Goal: Task Accomplishment & Management: Use online tool/utility

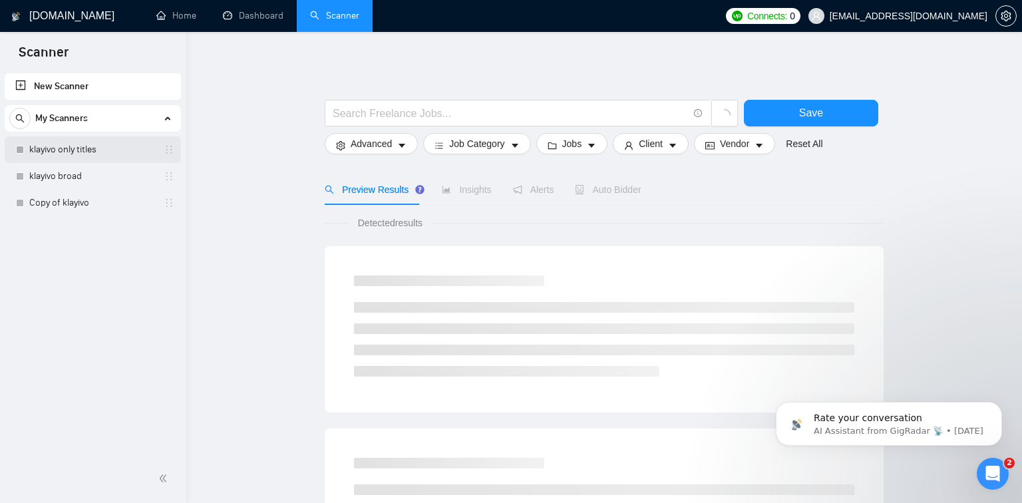
click at [113, 150] on link "klayivo only titles" at bounding box center [92, 149] width 126 height 27
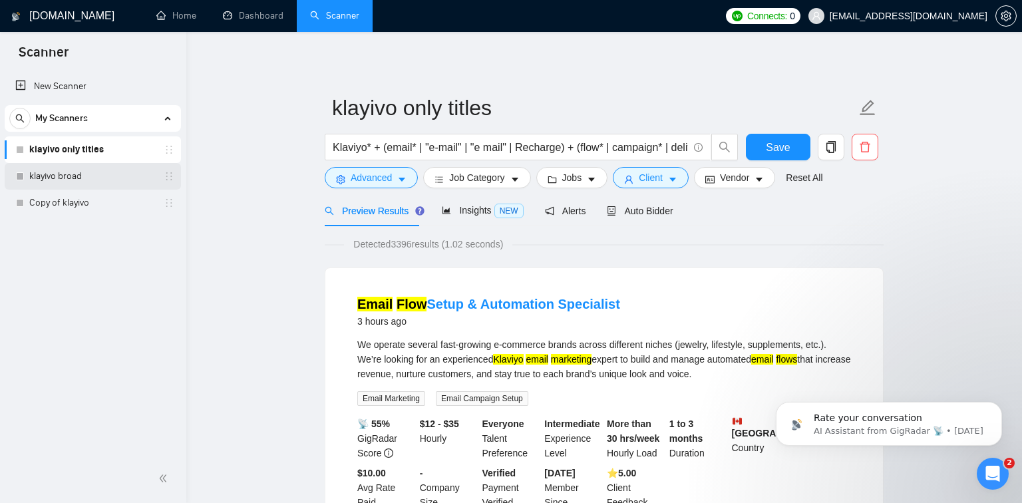
click at [103, 171] on link "klayivo broad" at bounding box center [92, 176] width 126 height 27
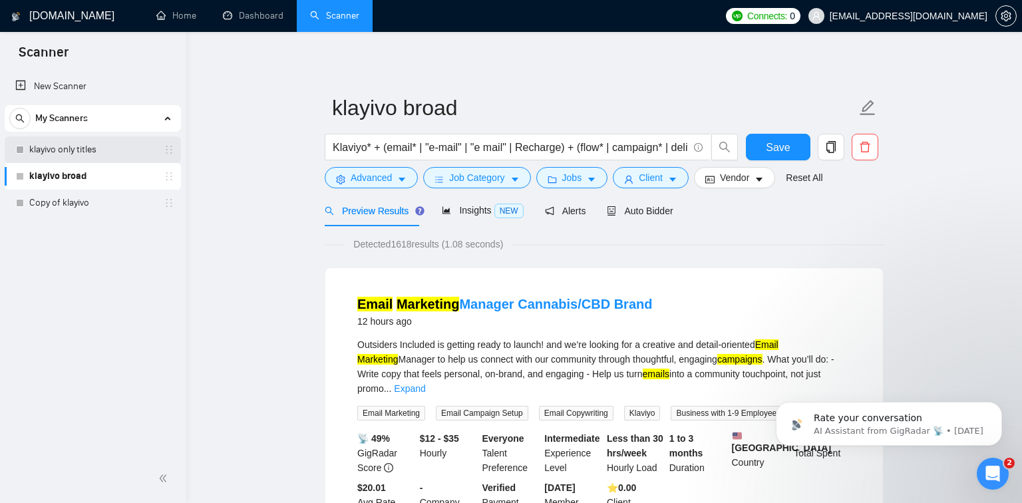
click at [114, 153] on link "klayivo only titles" at bounding box center [92, 149] width 126 height 27
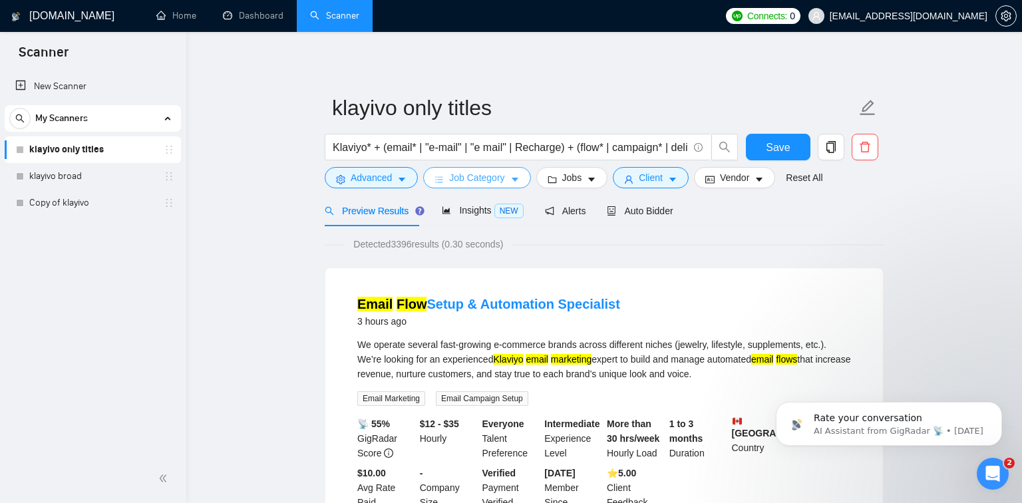
click at [464, 179] on span "Job Category" at bounding box center [476, 177] width 55 height 15
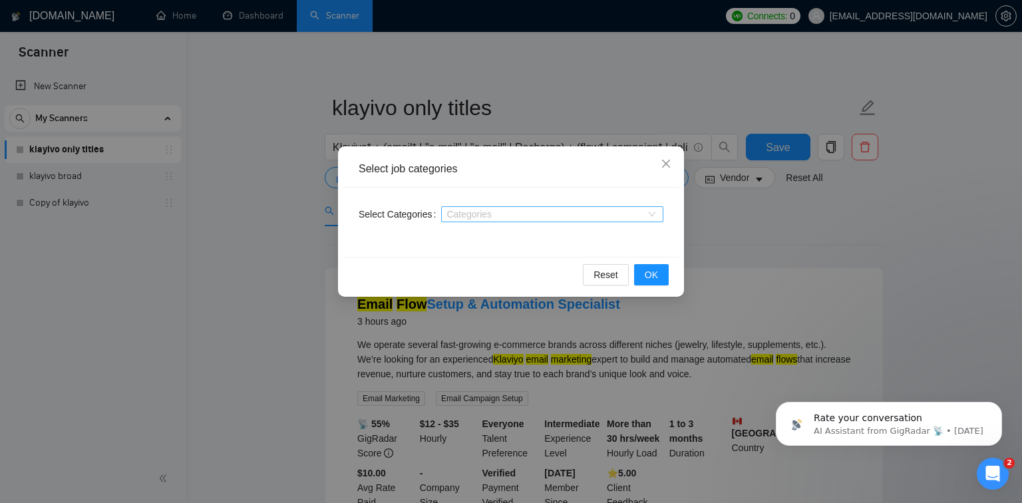
click at [488, 218] on div at bounding box center [545, 214] width 202 height 11
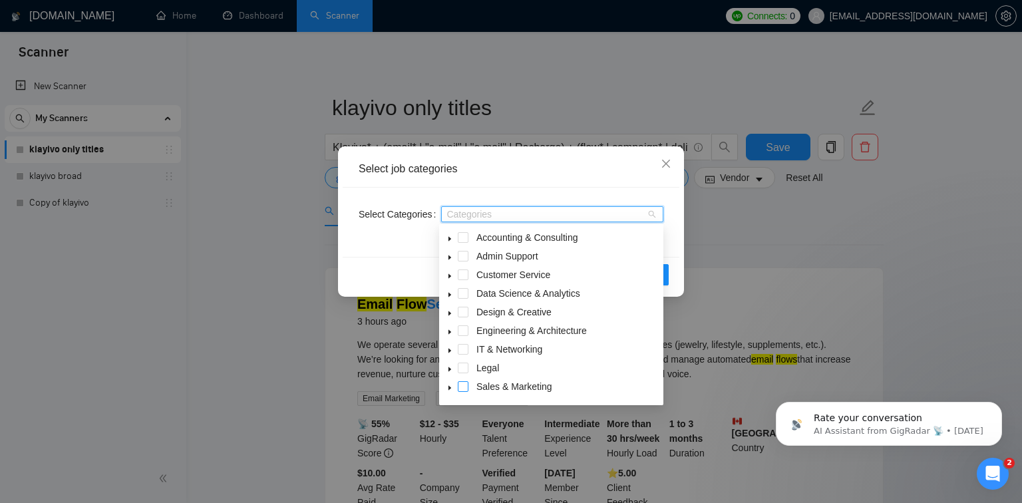
click at [464, 383] on span at bounding box center [463, 386] width 11 height 11
click at [679, 246] on div "Select Categories Sales & Marketing" at bounding box center [511, 222] width 337 height 69
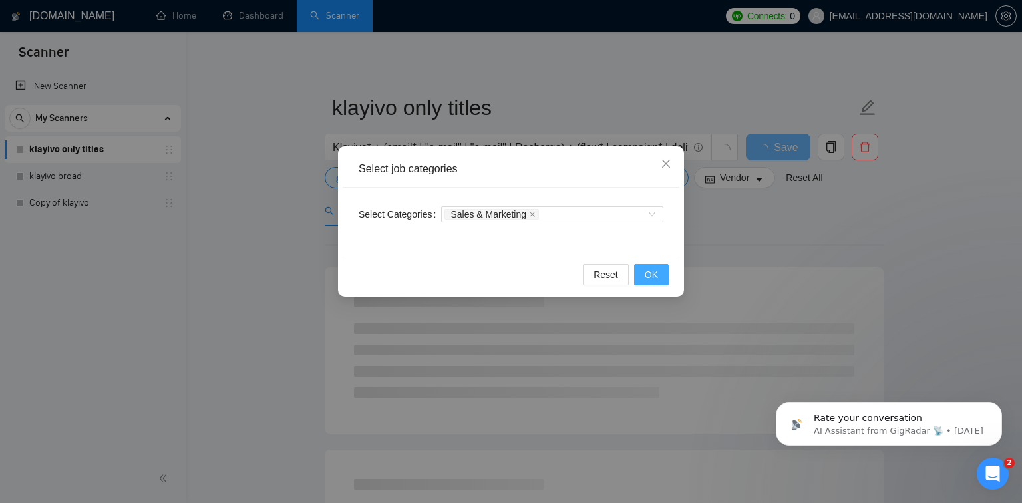
click at [639, 274] on button "OK" at bounding box center [651, 274] width 35 height 21
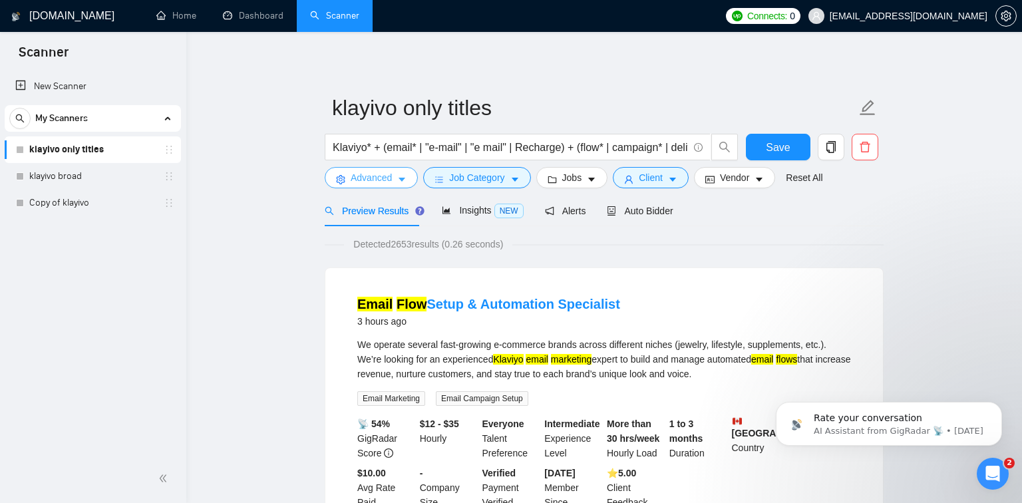
click at [403, 172] on button "Advanced" at bounding box center [371, 177] width 93 height 21
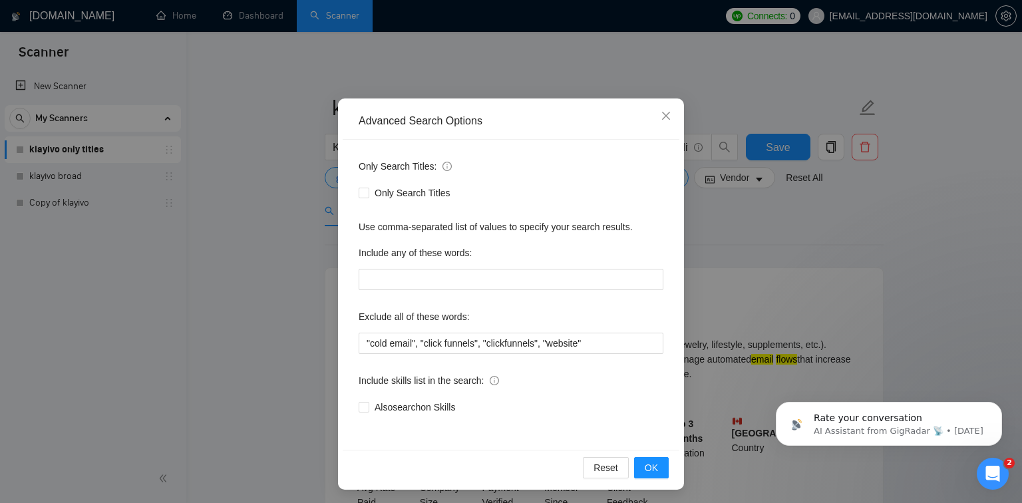
scroll to position [51, 0]
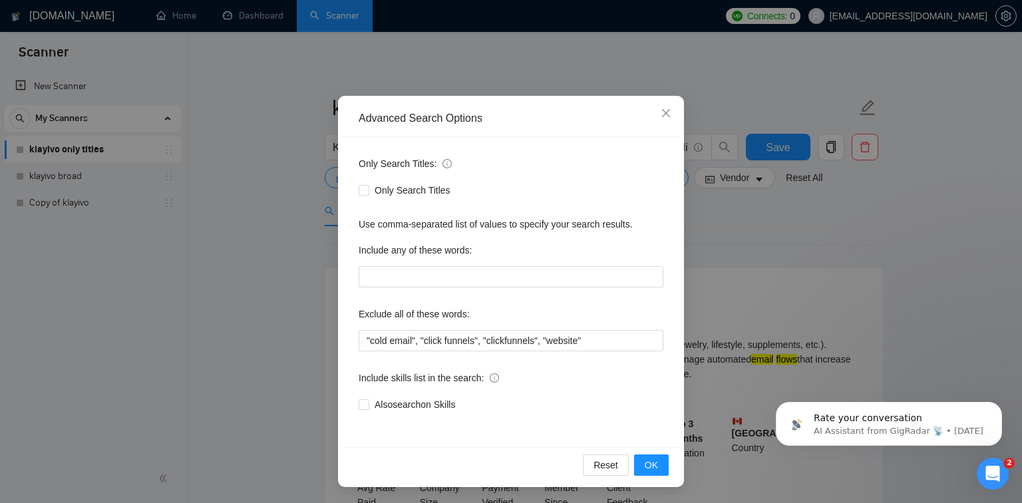
click at [767, 273] on div "Advanced Search Options Only Search Titles: Only Search Titles Use comma-separa…" at bounding box center [511, 251] width 1022 height 503
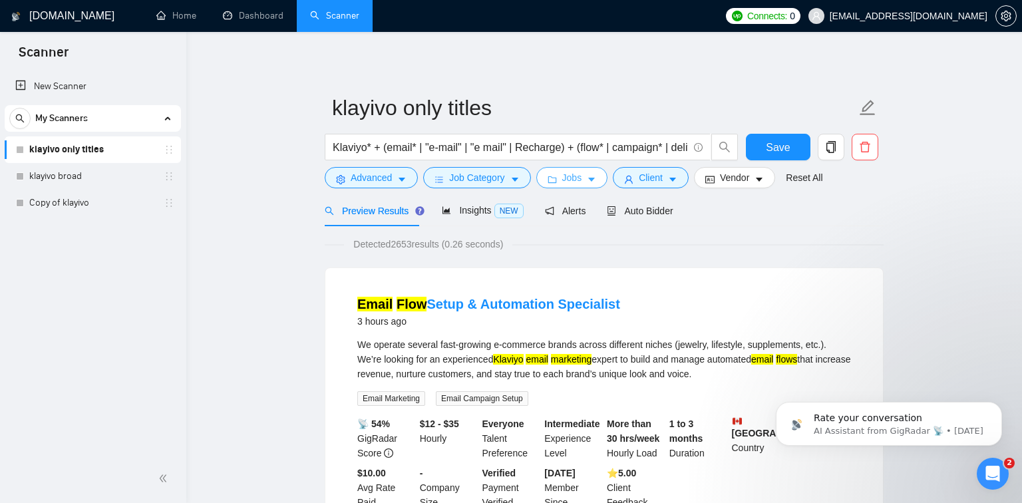
click at [575, 178] on span "Jobs" at bounding box center [572, 177] width 20 height 15
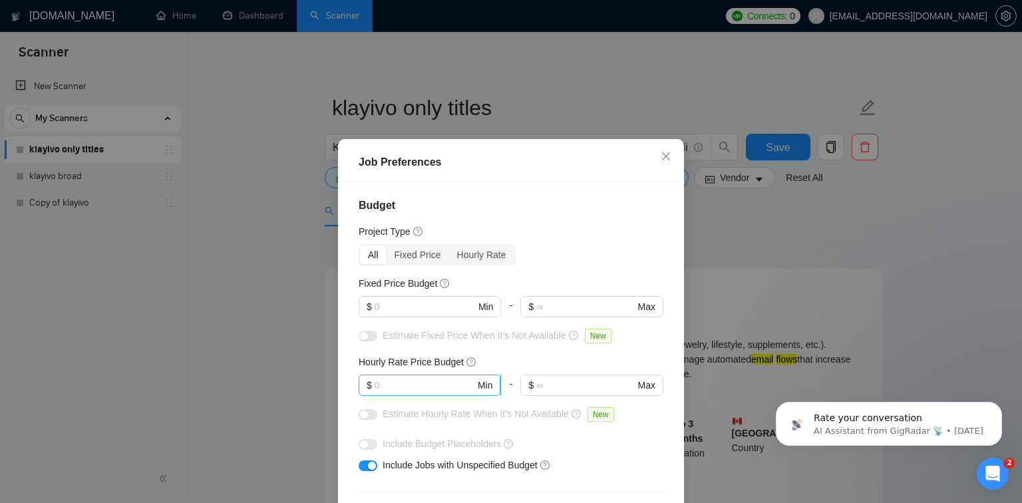
click at [419, 393] on span "$ Min" at bounding box center [430, 385] width 142 height 21
type input "25"
click at [397, 311] on input "text" at bounding box center [425, 306] width 100 height 15
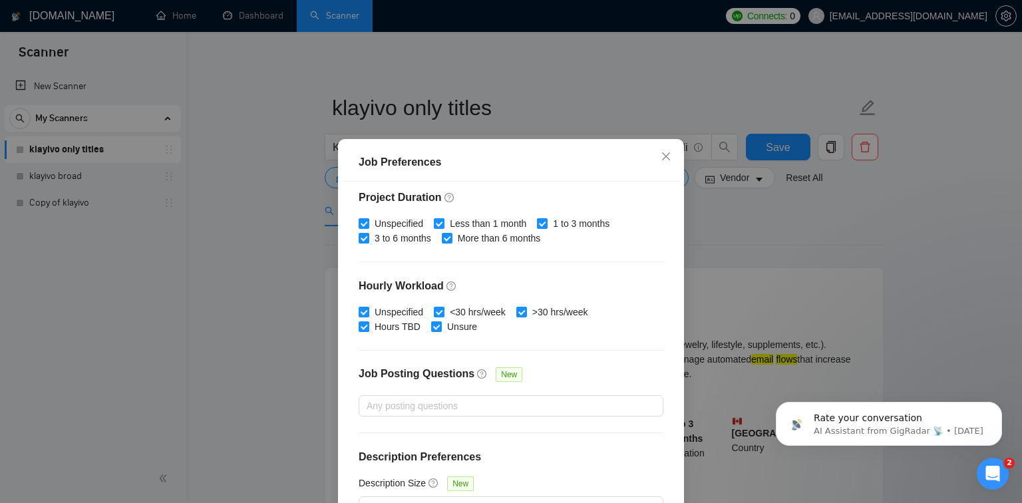
scroll to position [88, 0]
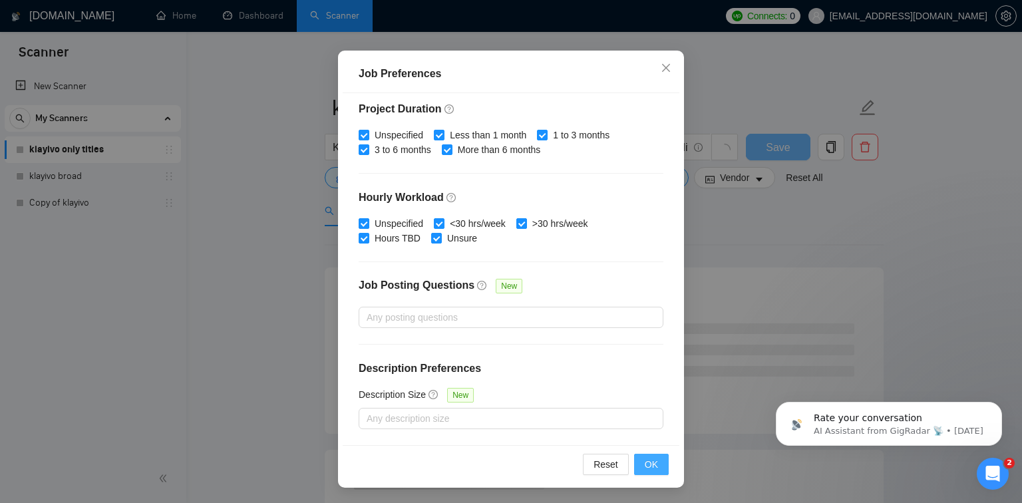
type input "500"
click at [655, 468] on span "OK" at bounding box center [651, 464] width 13 height 15
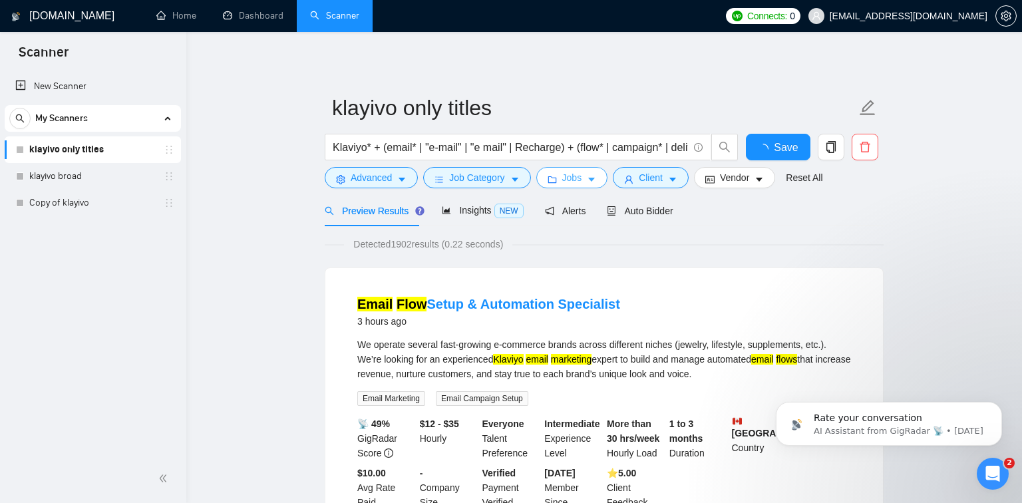
scroll to position [0, 0]
click at [784, 149] on span "Save" at bounding box center [778, 147] width 24 height 17
click at [665, 182] on button "Client" at bounding box center [651, 177] width 76 height 21
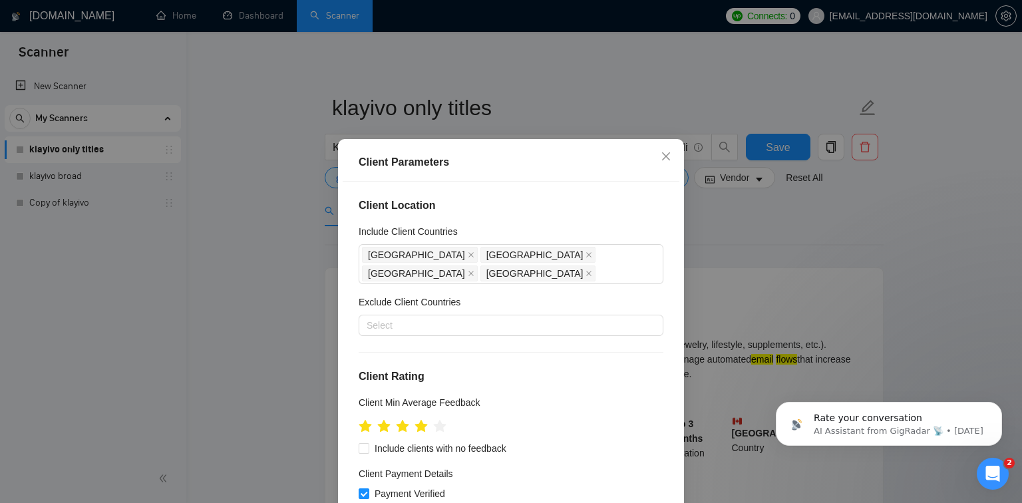
scroll to position [476, 0]
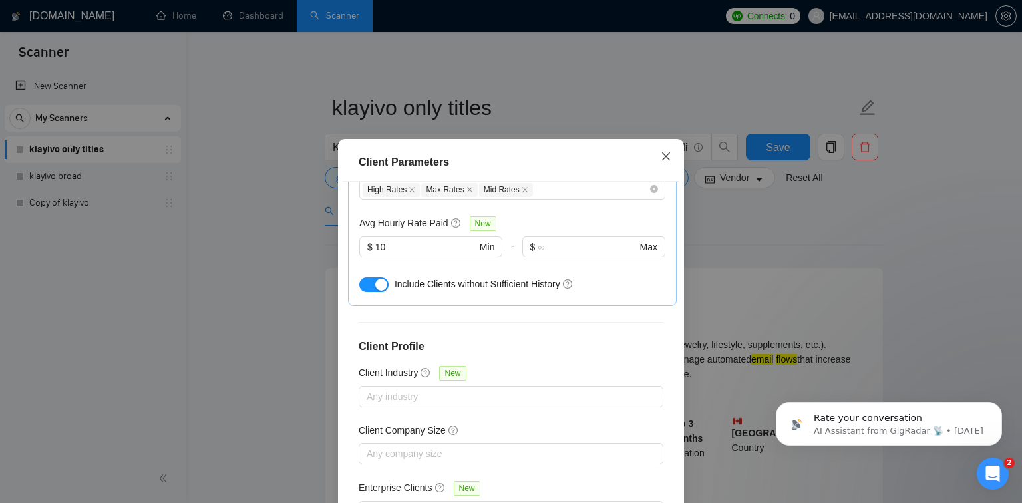
click at [663, 158] on icon "close" at bounding box center [666, 156] width 8 height 8
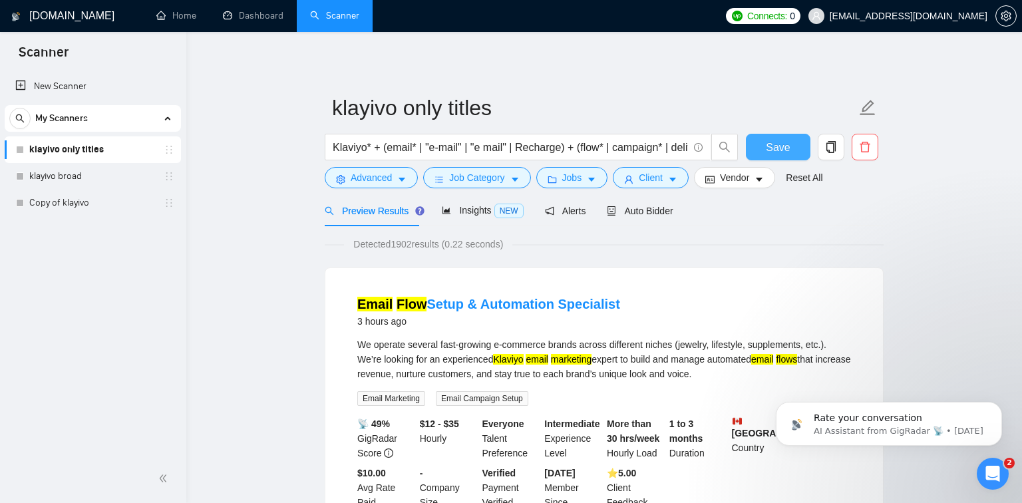
click at [778, 146] on span "Save" at bounding box center [778, 147] width 24 height 17
click at [474, 210] on span "Insights NEW" at bounding box center [482, 210] width 81 height 11
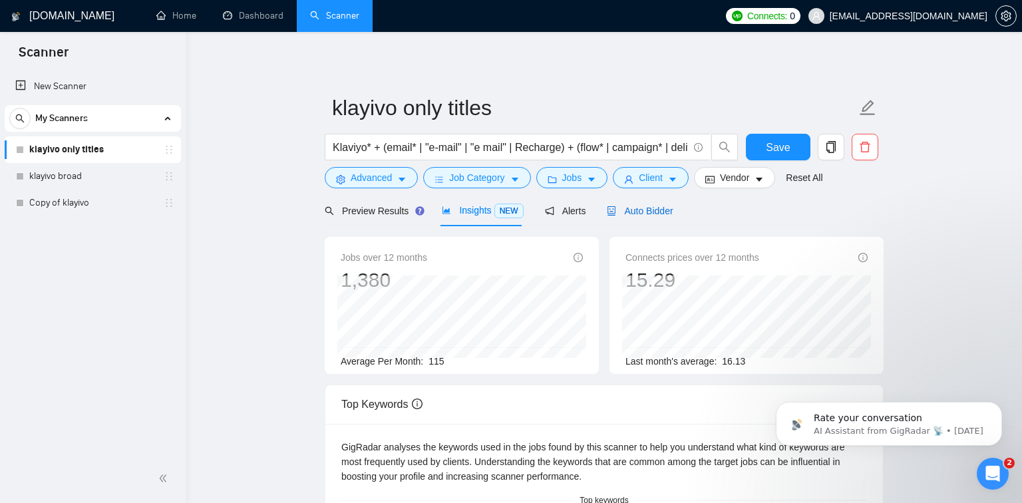
click at [644, 210] on span "Auto Bidder" at bounding box center [640, 211] width 66 height 11
